Goal: Information Seeking & Learning: Learn about a topic

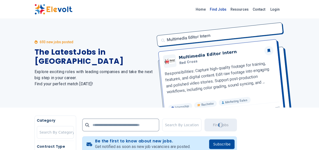
click at [229, 10] on link "Find Jobs" at bounding box center [218, 9] width 21 height 8
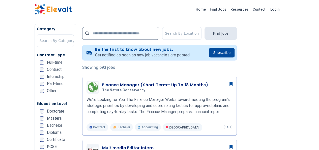
scroll to position [101, 0]
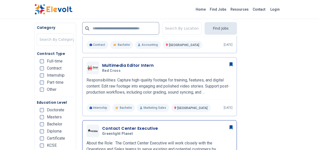
scroll to position [101, 0]
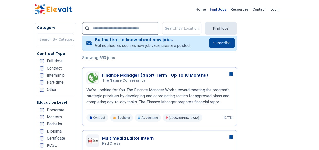
click at [229, 10] on link "Find Jobs" at bounding box center [218, 9] width 21 height 8
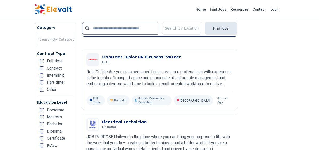
scroll to position [1009, 0]
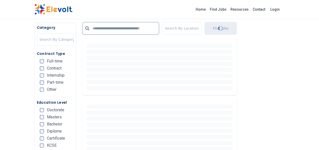
scroll to position [134, 0]
